Goal: Find specific page/section: Find specific page/section

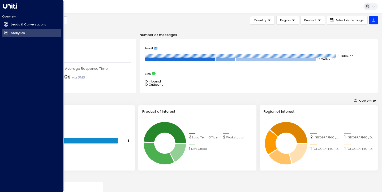
click at [8, 21] on link "Leads & Conversations Leads & Conversations" at bounding box center [31, 25] width 59 height 8
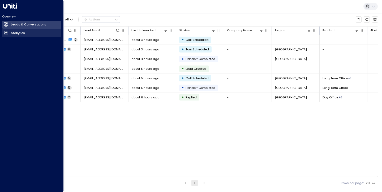
click at [19, 34] on h2 "Analytics" at bounding box center [18, 33] width 14 height 5
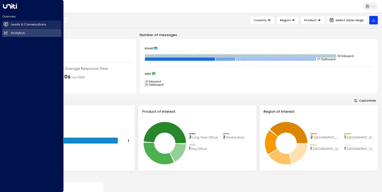
click at [7, 25] on icon at bounding box center [6, 23] width 5 height 3
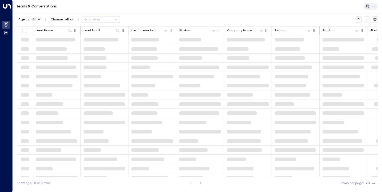
click at [174, 14] on div "Agents 1 Channel: All Actions Lead Name Lead Email Last Interacted Status Compa…" at bounding box center [197, 101] width 361 height 177
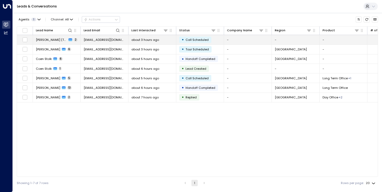
click at [62, 40] on div "[PERSON_NAME] (Test2) 2" at bounding box center [57, 40] width 42 height 4
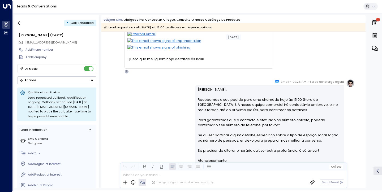
scroll to position [28, 0]
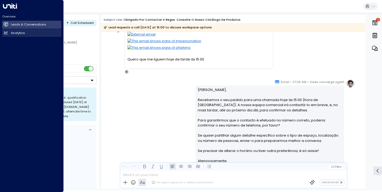
click at [15, 33] on h2 "Analytics" at bounding box center [18, 33] width 14 height 5
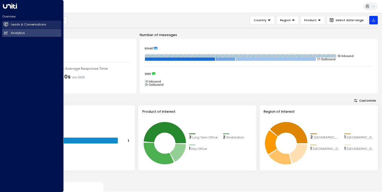
click at [6, 24] on icon at bounding box center [6, 24] width 4 height 3
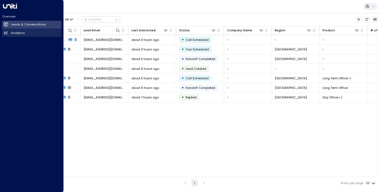
click at [15, 32] on h2 "Analytics" at bounding box center [18, 33] width 14 height 5
